Goal: Task Accomplishment & Management: Use online tool/utility

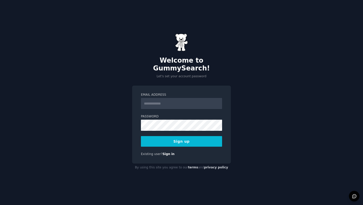
click at [186, 101] on input "Email Address" at bounding box center [181, 103] width 81 height 11
type input "**********"
click at [192, 137] on button "Sign up" at bounding box center [181, 141] width 81 height 11
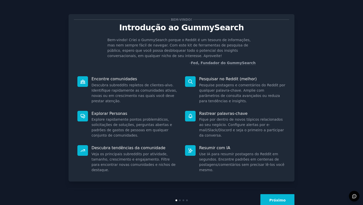
click at [302, 19] on div "Bem-vindo! Introdução ao GummySearch Bem-vindo! Criei o GummySearch porque o Re…" at bounding box center [181, 109] width 349 height 204
click at [280, 202] on button "Próximo" at bounding box center [277, 200] width 34 height 12
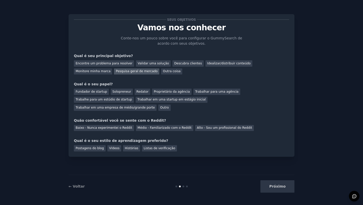
click at [114, 68] on div "Pesquisa geral de mercado" at bounding box center [136, 71] width 45 height 6
click at [177, 63] on font "Descubra clientes" at bounding box center [188, 63] width 28 height 4
click at [116, 72] on font "Pesquisa geral de mercado" at bounding box center [137, 71] width 42 height 4
click at [100, 92] on font "Fundador de startup" at bounding box center [91, 92] width 31 height 4
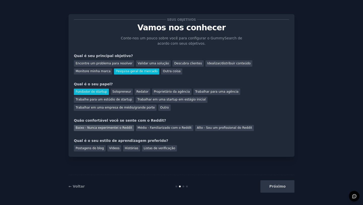
click at [92, 129] on font "Baixo - Nunca experimentei o Reddit" at bounding box center [104, 128] width 57 height 4
click at [144, 148] on font "Listas de verificação" at bounding box center [159, 148] width 31 height 4
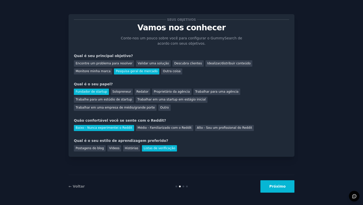
click at [271, 183] on button "Próximo" at bounding box center [277, 186] width 34 height 12
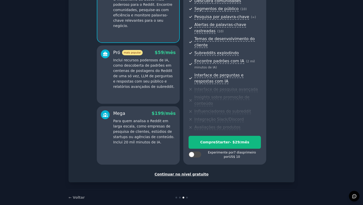
scroll to position [68, 0]
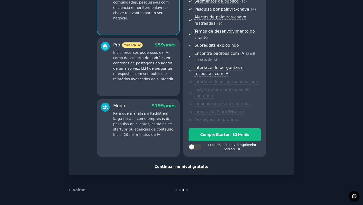
click at [188, 165] on font "Continuar no nível gratuito" at bounding box center [181, 166] width 54 height 4
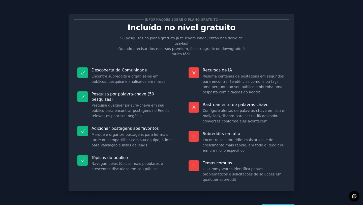
click at [277, 204] on font "Vamos!" at bounding box center [278, 209] width 15 height 4
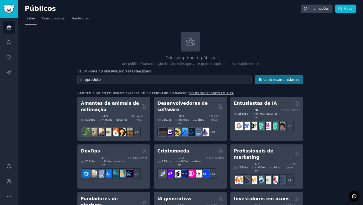
type input "infoproduto"
click at [279, 78] on font "Encontre comunidades" at bounding box center [279, 79] width 41 height 4
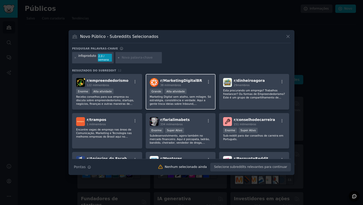
click at [186, 81] on font "MarketingDigitalBR" at bounding box center [182, 80] width 39 height 4
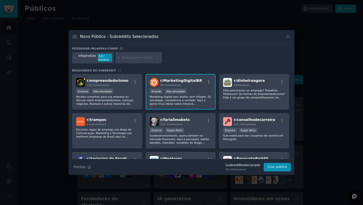
click at [134, 57] on input "text" at bounding box center [141, 57] width 38 height 5
type input "comunidade"
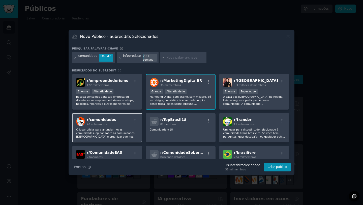
click at [126, 117] on div "r/ comunidades 70 mil membros" at bounding box center [107, 121] width 62 height 9
click at [172, 59] on input "text" at bounding box center [185, 57] width 38 height 5
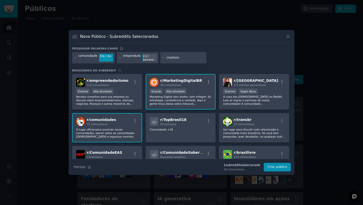
click at [132, 125] on div "r/ comunidades 70 mil membros" at bounding box center [107, 121] width 62 height 9
click at [180, 58] on input "creators" at bounding box center [185, 57] width 38 height 5
type input "creators"
click at [206, 57] on div "comunidade 336 / dia infoproduto 2,0 / semana creators" at bounding box center [181, 58] width 219 height 13
click at [193, 59] on input "creators" at bounding box center [185, 57] width 38 height 5
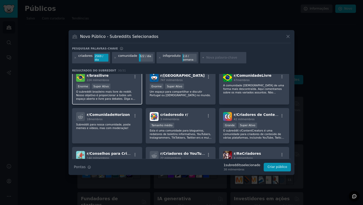
scroll to position [117, 0]
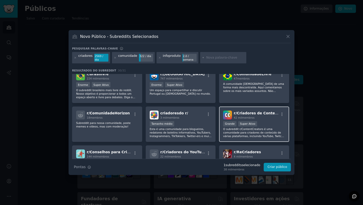
click at [274, 118] on div "42 mil membros" at bounding box center [256, 118] width 45 height 4
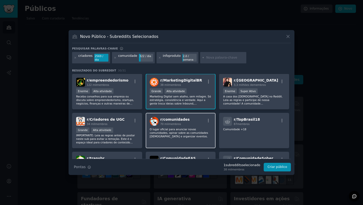
scroll to position [0, 0]
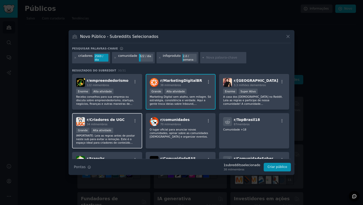
click at [123, 121] on div "r/ Criadores de UGC 34 mil membros" at bounding box center [107, 121] width 62 height 9
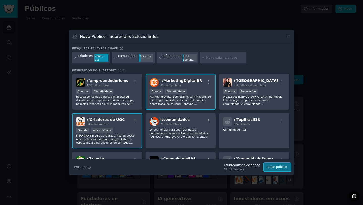
click at [270, 167] on font "Criar público" at bounding box center [277, 167] width 20 height 4
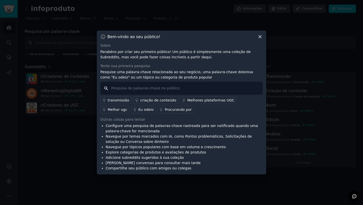
click at [198, 90] on input "text" at bounding box center [181, 88] width 162 height 13
type input "gestão de comunidade"
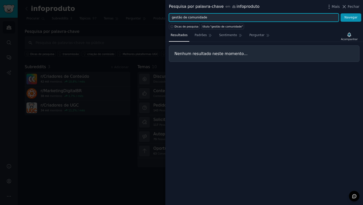
drag, startPoint x: 221, startPoint y: 18, endPoint x: 183, endPoint y: 16, distance: 37.6
click at [187, 16] on input "gestão de comunidade" at bounding box center [254, 17] width 170 height 9
drag, startPoint x: 172, startPoint y: 18, endPoint x: 252, endPoint y: 18, distance: 80.4
click at [252, 18] on input "gestão de comunidade" at bounding box center [254, 17] width 170 height 9
click at [340, 13] on button "Navegar" at bounding box center [350, 17] width 21 height 9
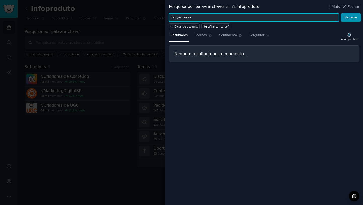
drag, startPoint x: 180, startPoint y: 16, endPoint x: 205, endPoint y: 17, distance: 24.7
click at [205, 17] on input "lançar curso" at bounding box center [254, 17] width 170 height 9
type input "lançamento"
click at [340, 13] on button "Navegar" at bounding box center [350, 17] width 21 height 9
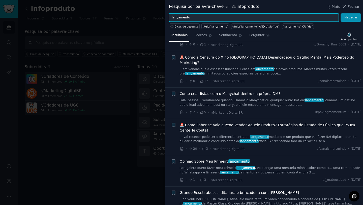
scroll to position [493, 0]
